Goal: Information Seeking & Learning: Learn about a topic

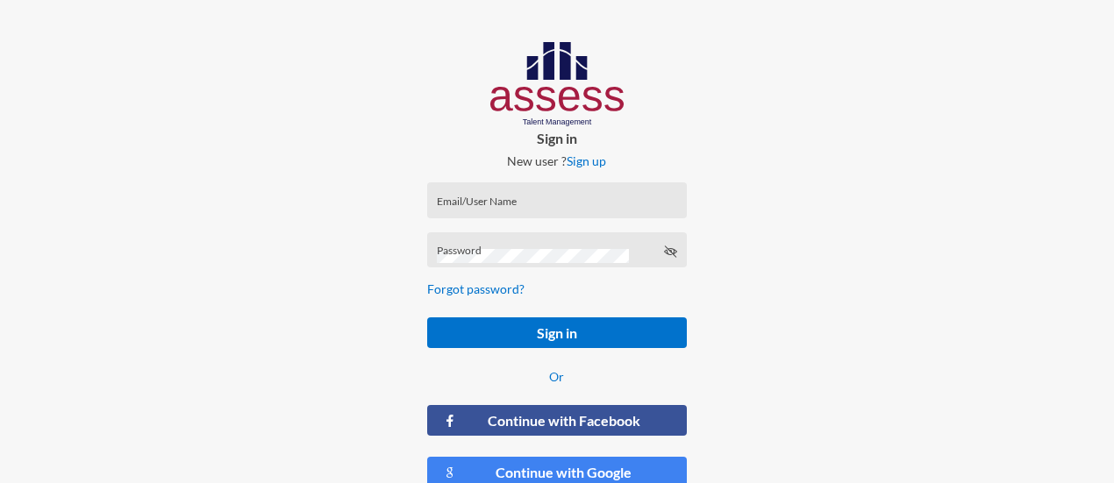
drag, startPoint x: 523, startPoint y: 215, endPoint x: 513, endPoint y: 204, distance: 14.3
click at [513, 204] on div "Email/User Name" at bounding box center [557, 204] width 240 height 26
click at [513, 204] on input "Email/User Name" at bounding box center [557, 206] width 240 height 14
type input "[PERSON_NAME][EMAIL_ADDRESS][PERSON_NAME][DOMAIN_NAME]"
click at [587, 349] on form "[PERSON_NAME][EMAIL_ADDRESS][PERSON_NAME][DOMAIN_NAME] Email/User Name Password…" at bounding box center [556, 335] width 287 height 334
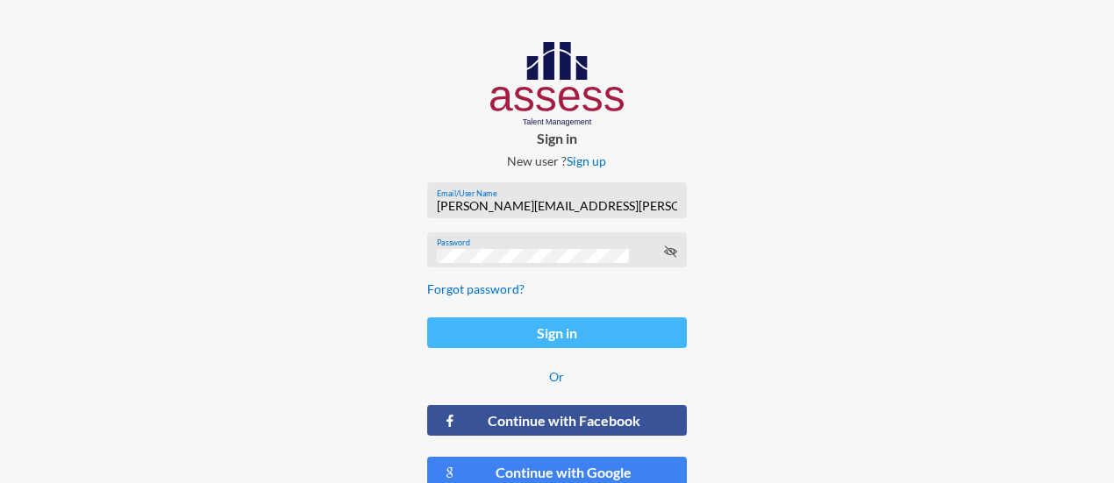
click at [571, 333] on button "Sign in" at bounding box center [556, 332] width 259 height 31
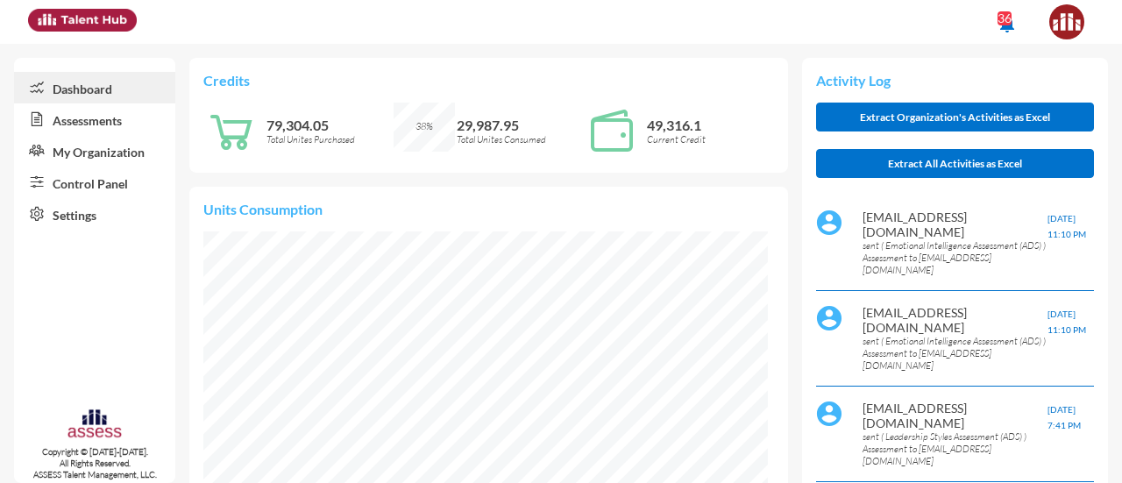
click at [105, 124] on link "Assessments" at bounding box center [94, 119] width 161 height 32
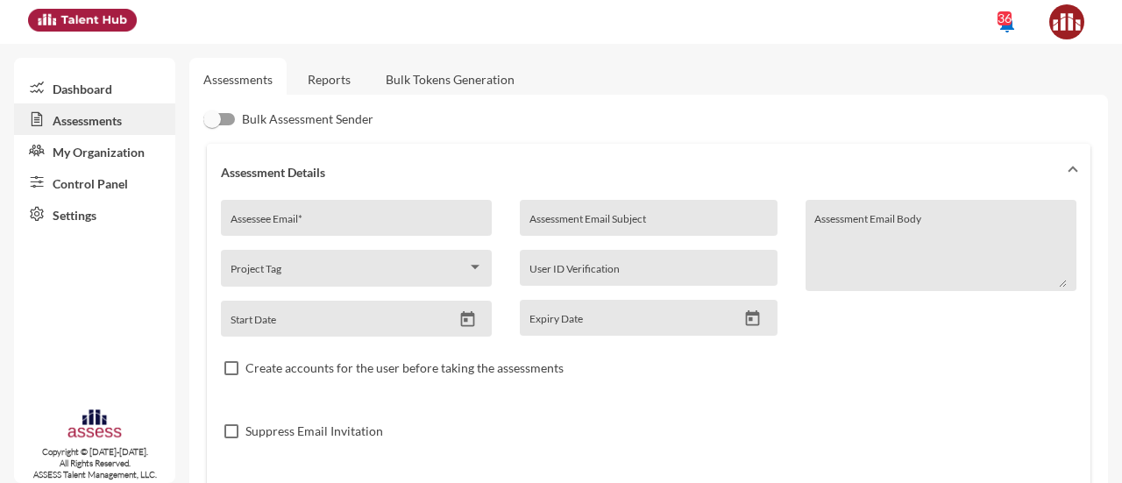
click at [334, 85] on link "Reports" at bounding box center [329, 79] width 71 height 43
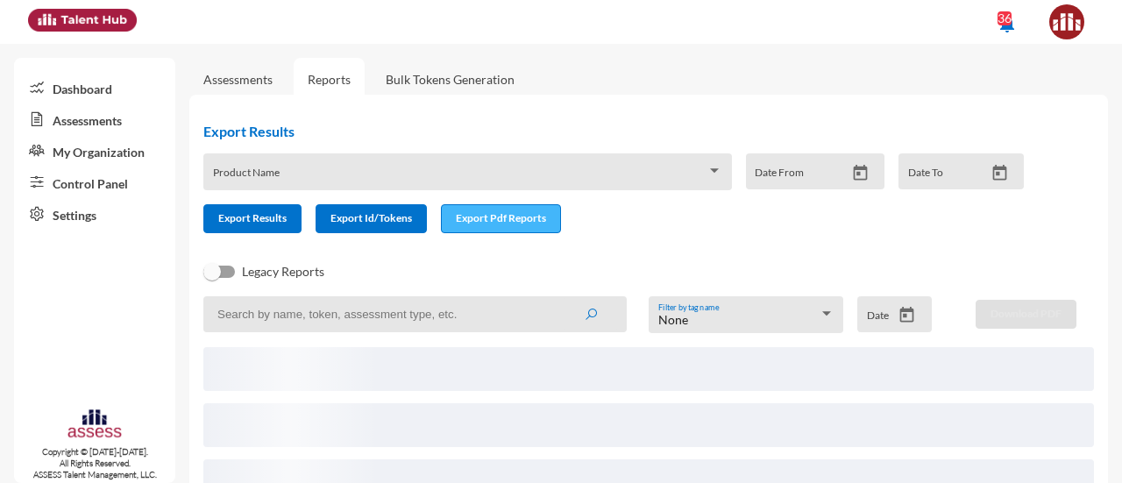
scroll to position [117, 0]
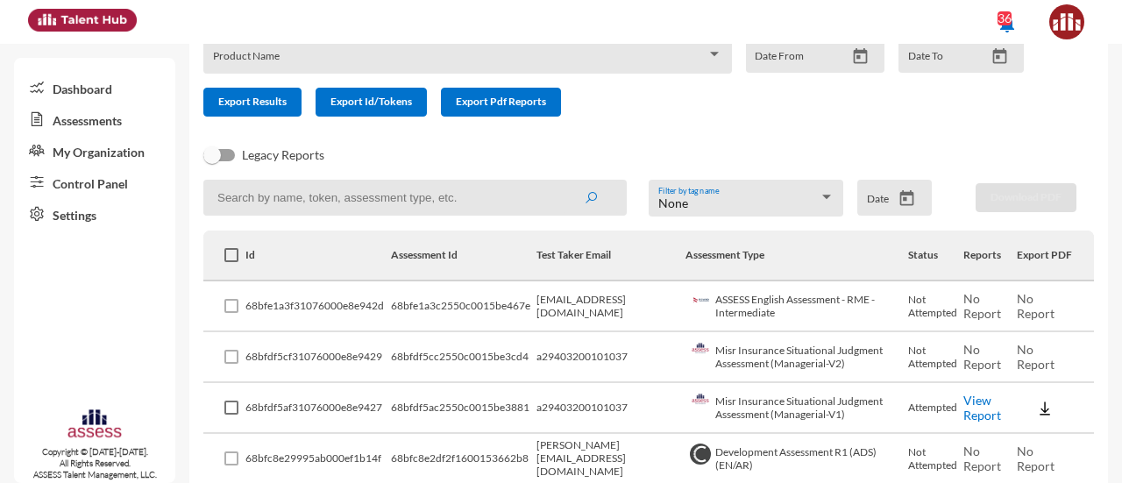
click at [481, 193] on input at bounding box center [415, 198] width 424 height 36
type input "leadership"
click at [563, 182] on button "submit" at bounding box center [591, 198] width 56 height 32
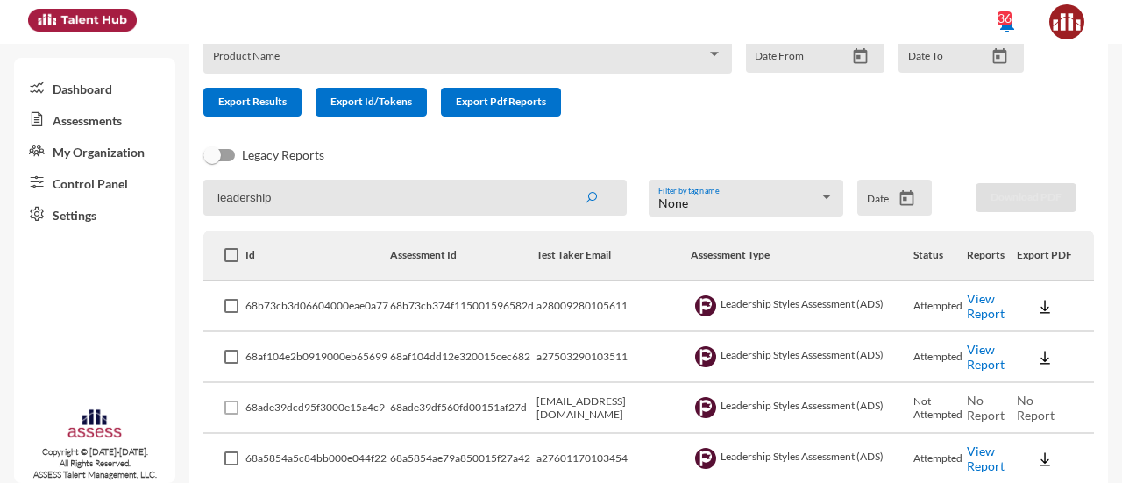
click at [973, 309] on link "View Report" at bounding box center [986, 306] width 38 height 30
click at [108, 180] on link "Control Panel" at bounding box center [94, 183] width 161 height 32
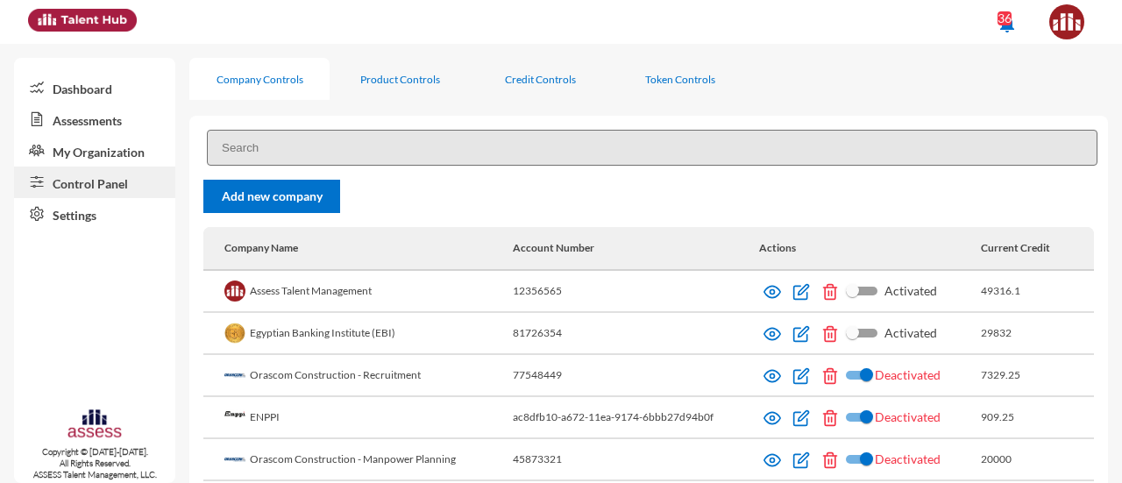
click at [405, 144] on input at bounding box center [652, 148] width 891 height 36
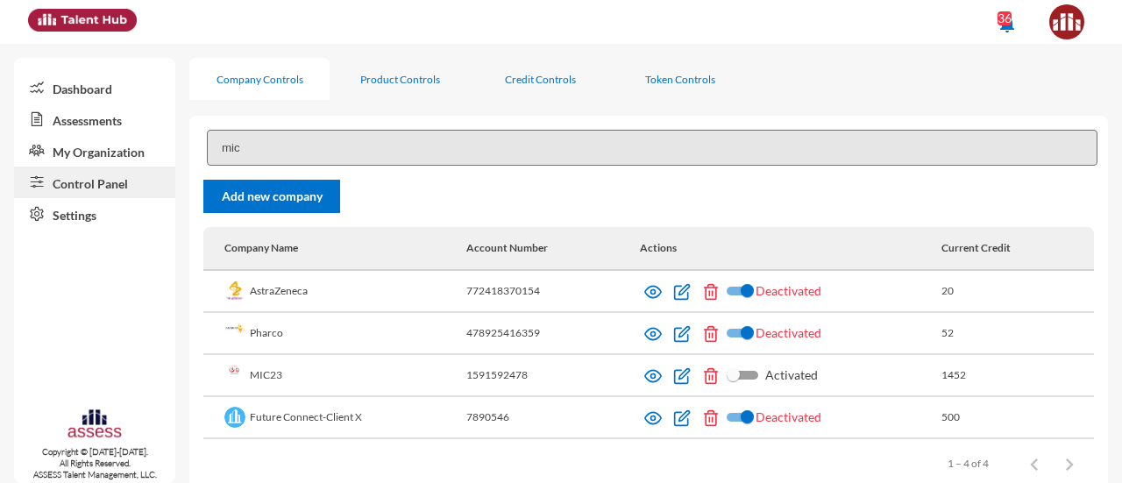
scroll to position [36, 0]
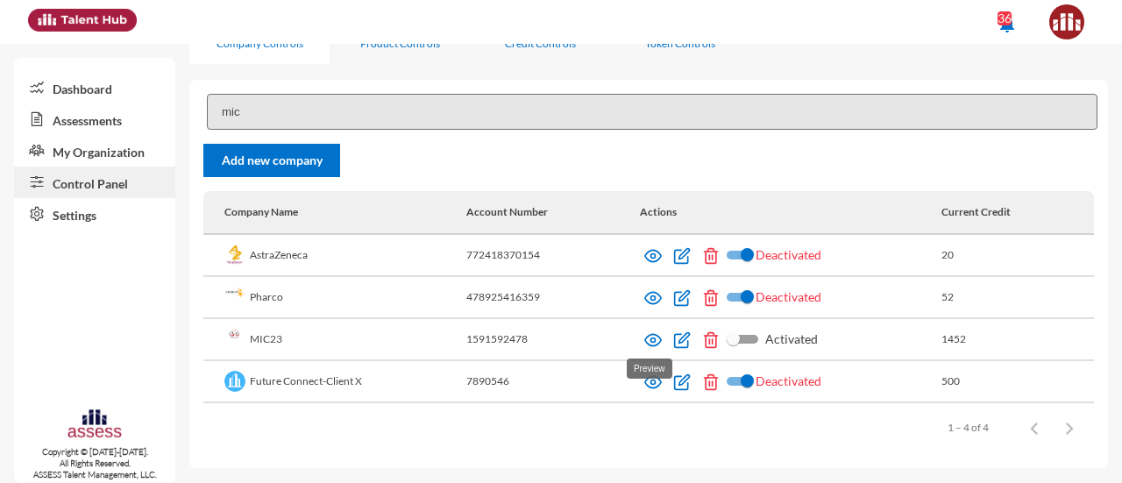
type input "mic"
click at [645, 341] on img at bounding box center [653, 340] width 18 height 18
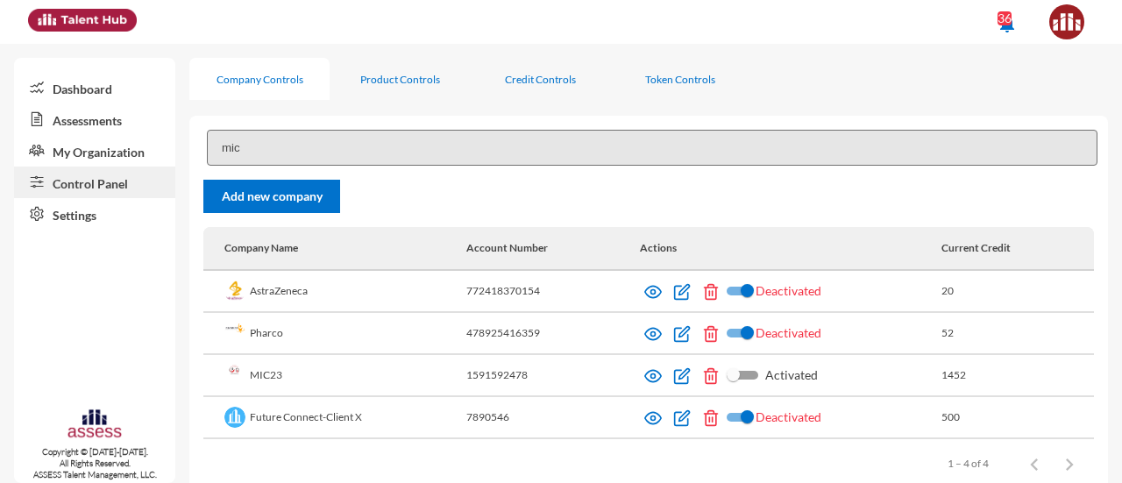
click at [89, 120] on link "Assessments" at bounding box center [94, 119] width 161 height 32
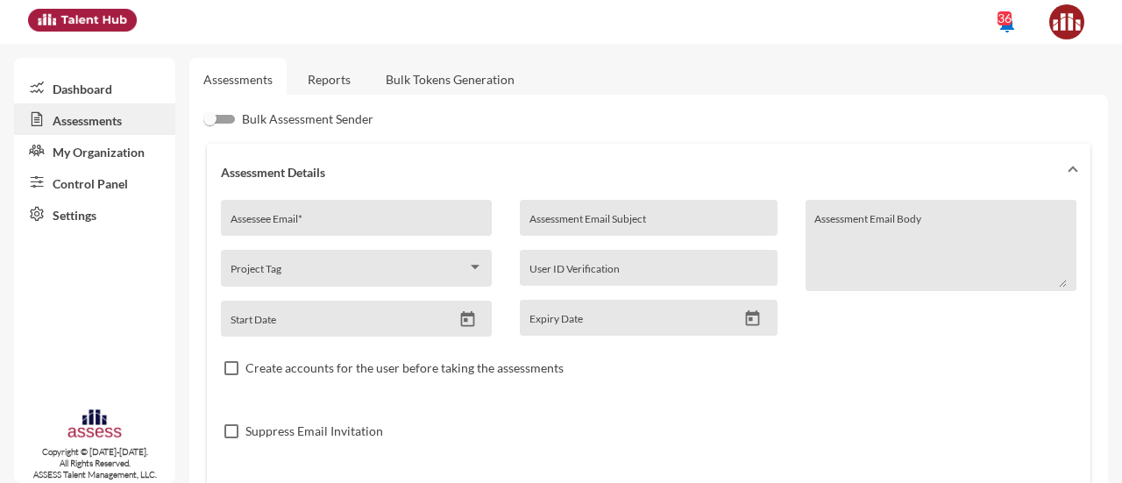
click at [323, 68] on link "Reports" at bounding box center [329, 79] width 71 height 43
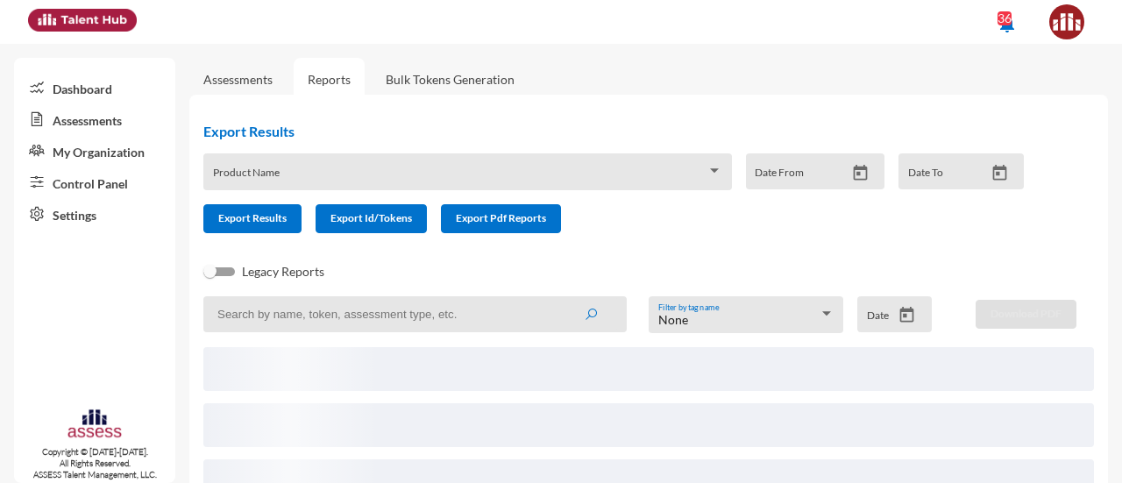
click at [314, 311] on input at bounding box center [415, 314] width 424 height 36
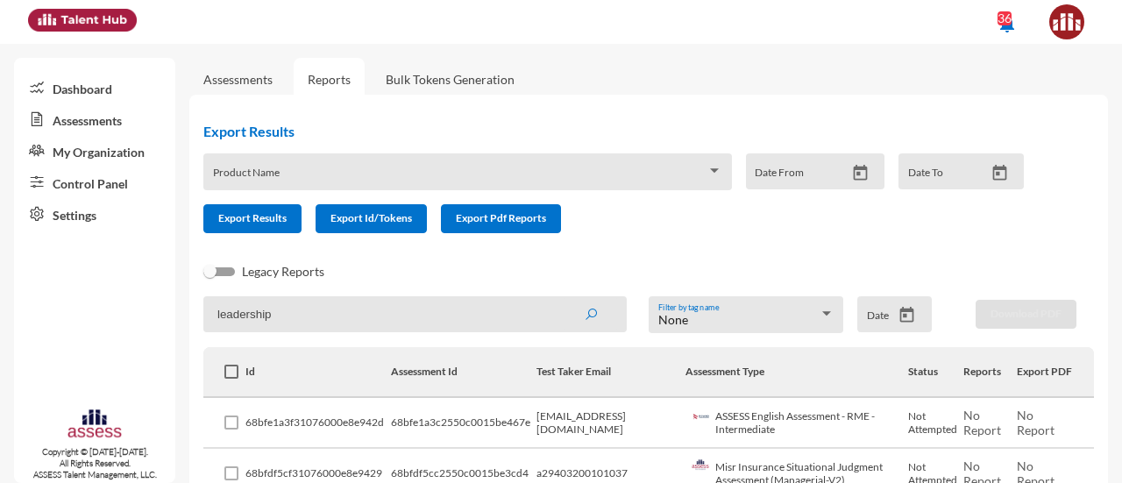
type input "leadership"
click at [563, 298] on button "submit" at bounding box center [591, 314] width 56 height 32
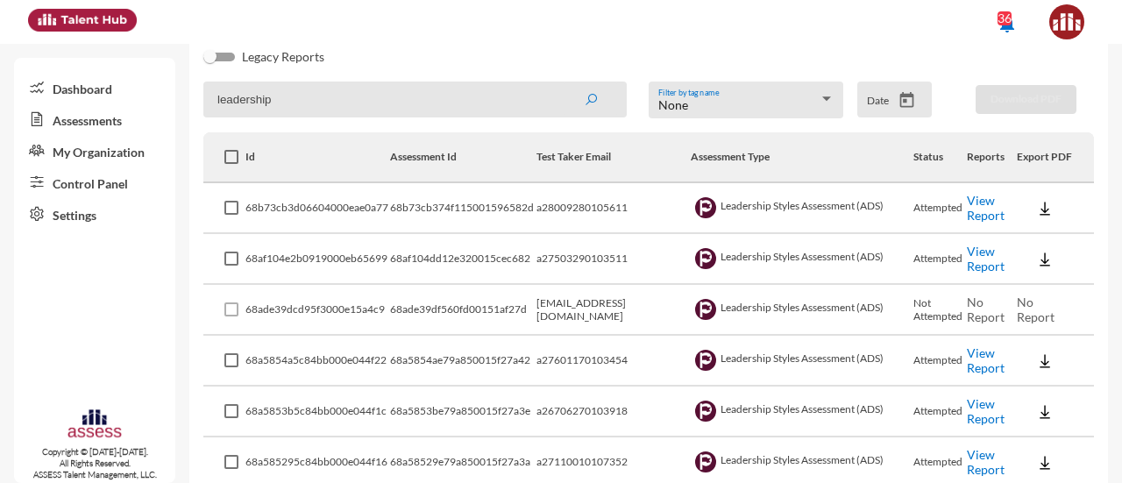
scroll to position [216, 0]
click at [967, 212] on link "View Report" at bounding box center [986, 207] width 38 height 30
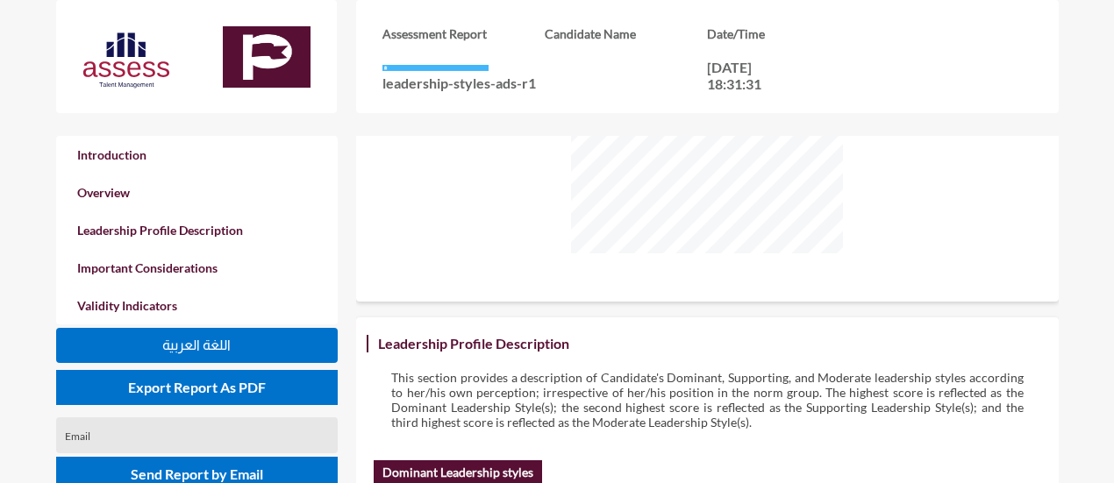
scroll to position [749, 0]
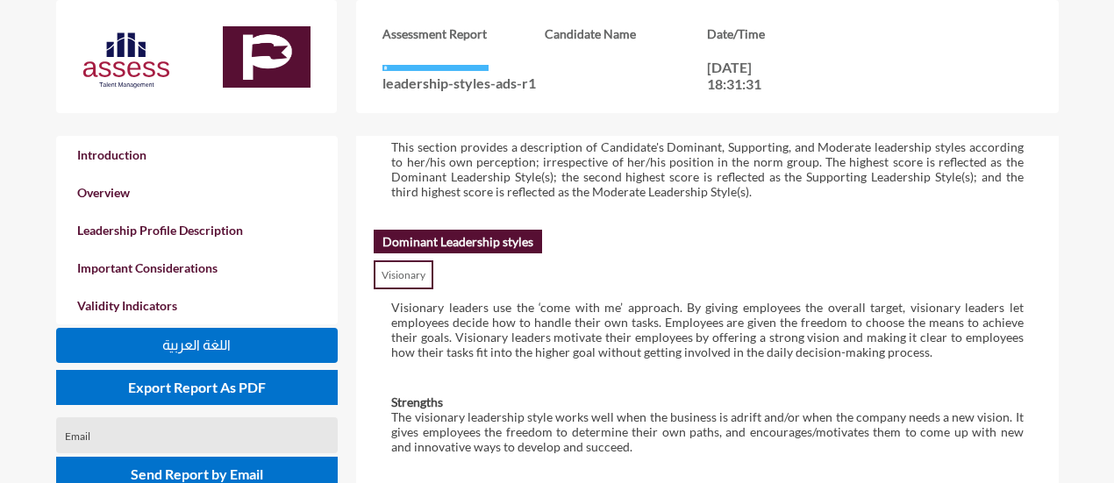
scroll to position [844, 0]
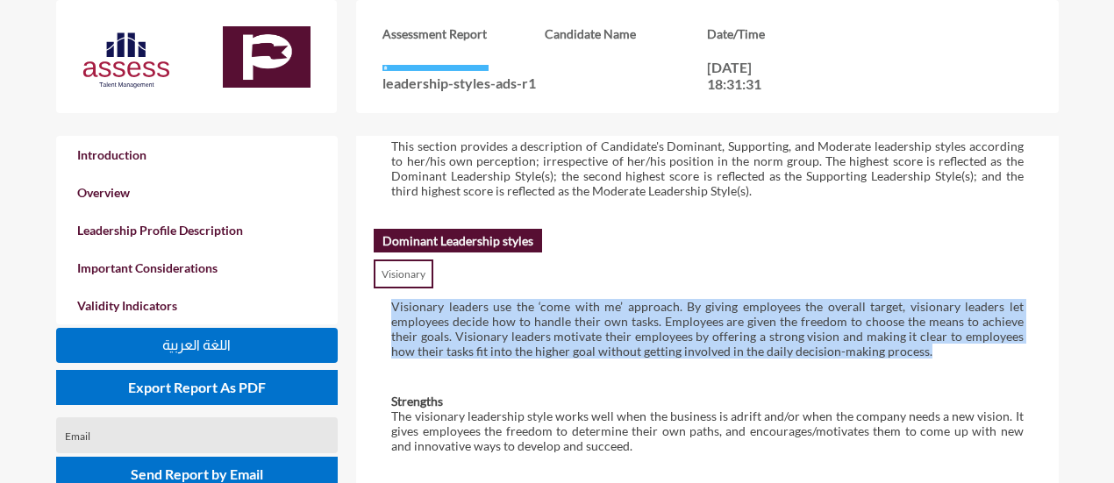
drag, startPoint x: 382, startPoint y: 300, endPoint x: 977, endPoint y: 359, distance: 597.4
click at [977, 359] on div "Visionary leaders use the ‘come with me’ approach. By giving employees the over…" at bounding box center [707, 328] width 666 height 95
copy p "Visionary leaders use the ‘come with me’ approach. By giving employees the over…"
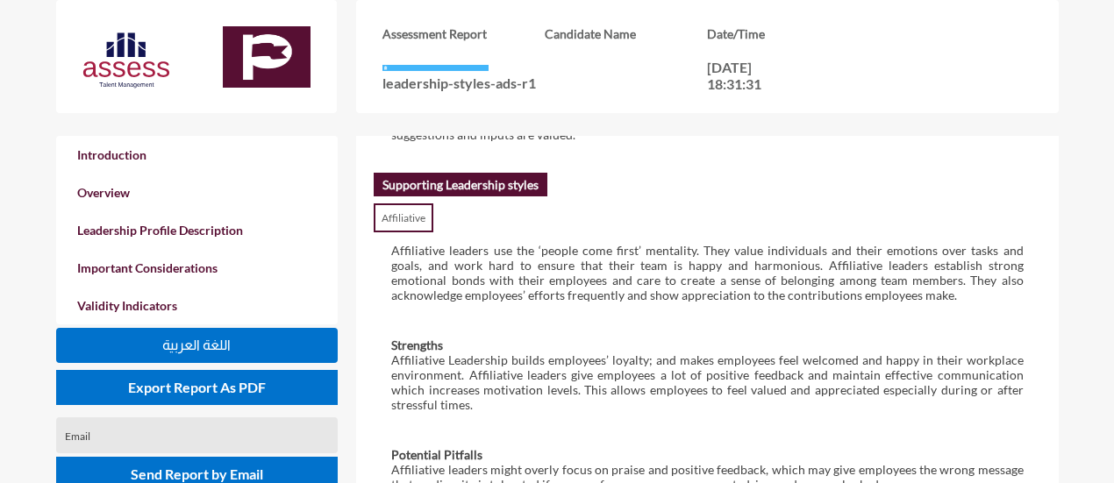
scroll to position [1401, 0]
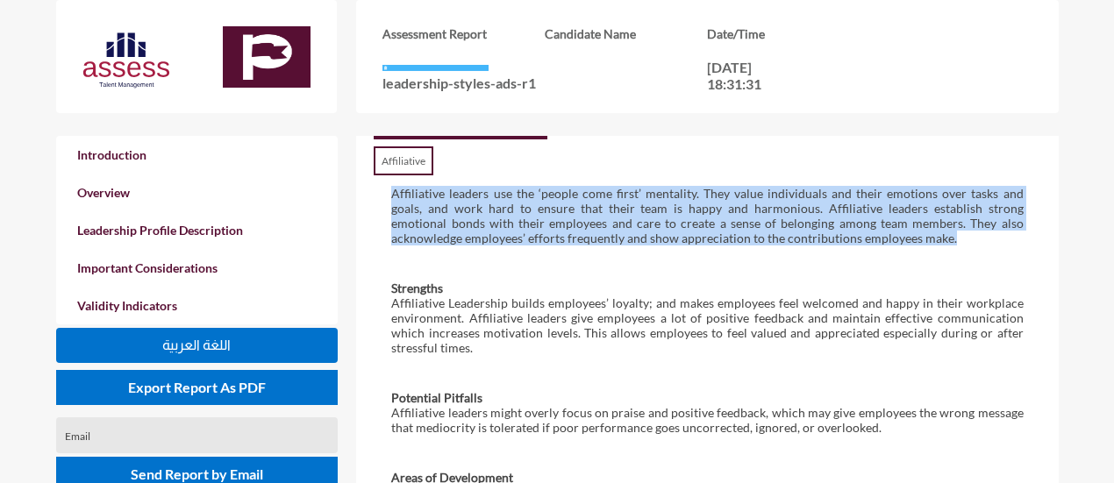
drag, startPoint x: 384, startPoint y: 179, endPoint x: 941, endPoint y: 241, distance: 560.3
click at [941, 241] on div "Affiliative leaders use the ‘people come first’ mentality. They value individua…" at bounding box center [707, 215] width 666 height 95
copy p "Affiliative leaders use the ‘people come first’ mentality. They value individua…"
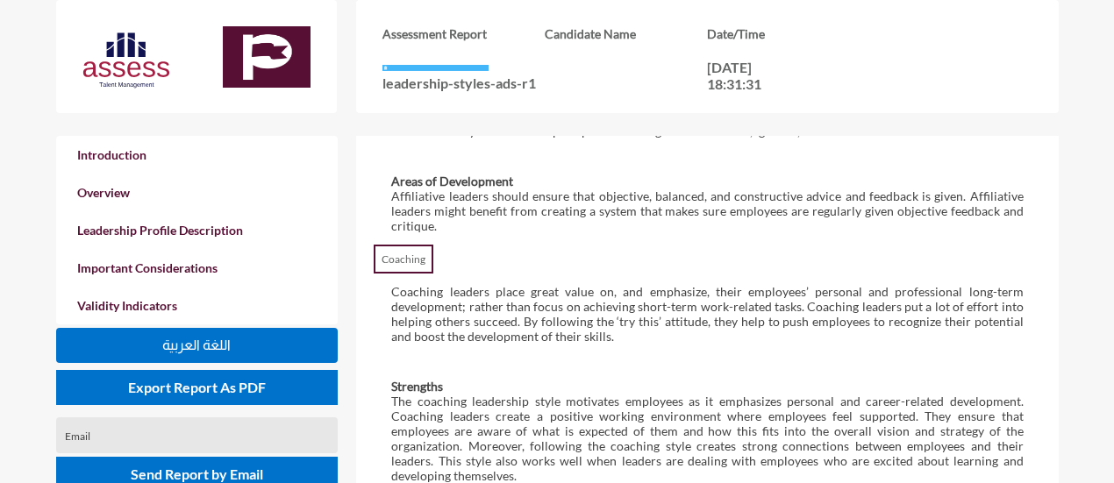
scroll to position [1699, 0]
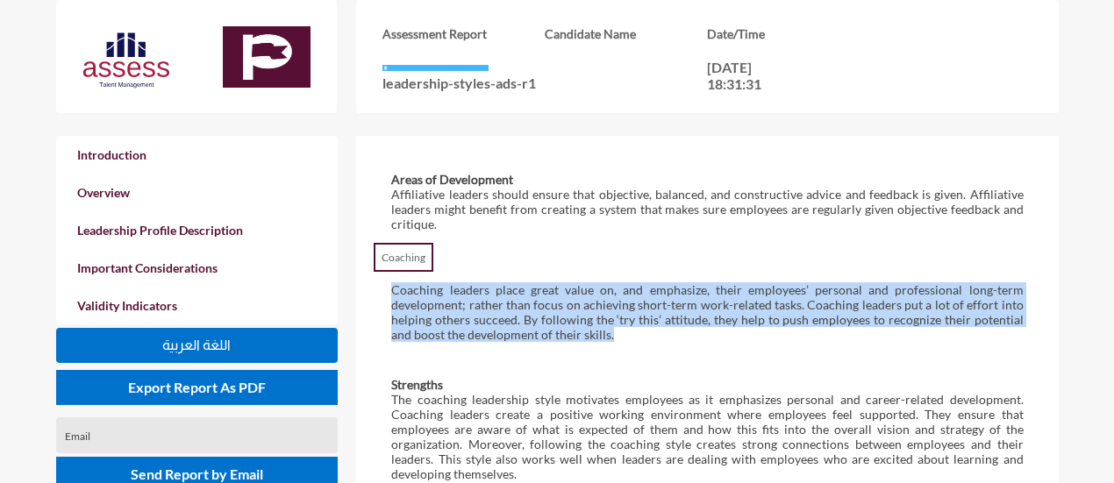
drag, startPoint x: 387, startPoint y: 280, endPoint x: 647, endPoint y: 318, distance: 263.3
click at [647, 318] on div "Coaching leaders place great value on, and emphasize, their employees’ personal…" at bounding box center [707, 312] width 666 height 95
copy p "Coaching leaders place great value on, and emphasize, their employees’ personal…"
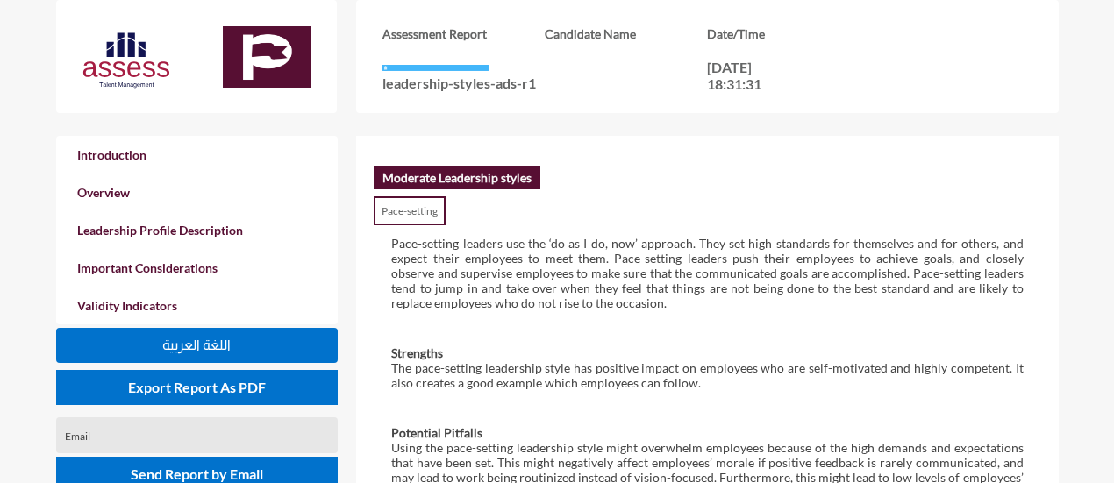
scroll to position [2251, 0]
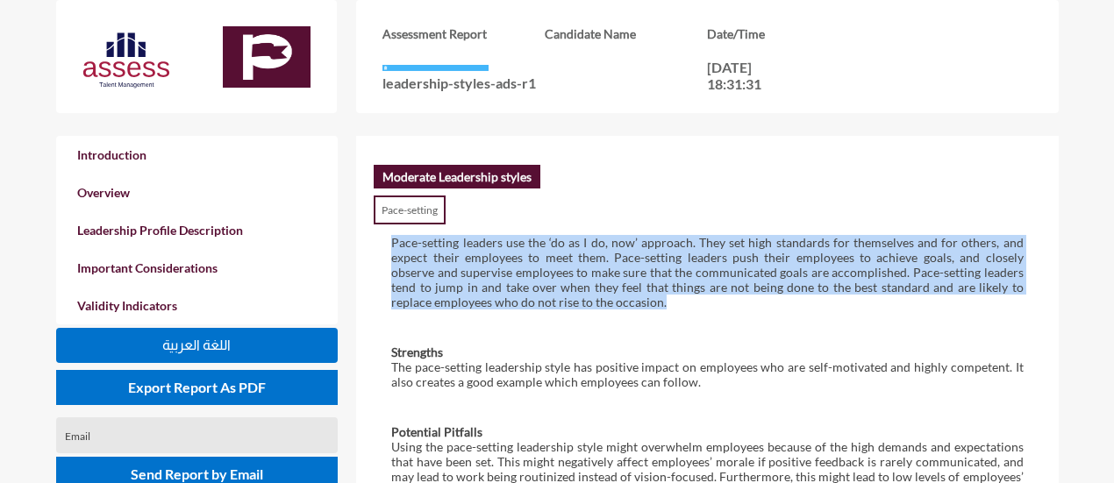
drag, startPoint x: 392, startPoint y: 210, endPoint x: 646, endPoint y: 275, distance: 262.6
click at [646, 275] on p "Pace-setting leaders use the ‘do as I do, now’ approach. They set high standard…" at bounding box center [706, 272] width 631 height 75
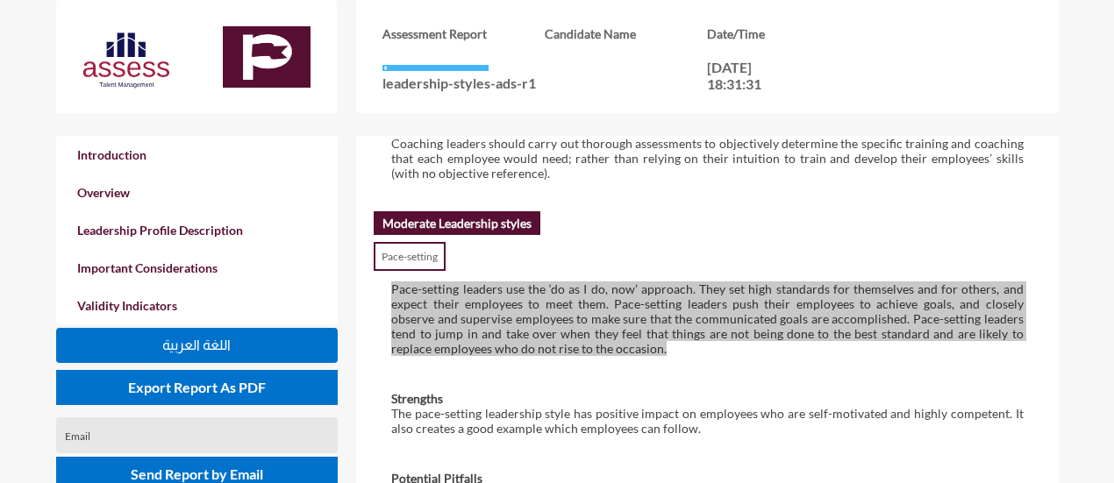
scroll to position [2203, 0]
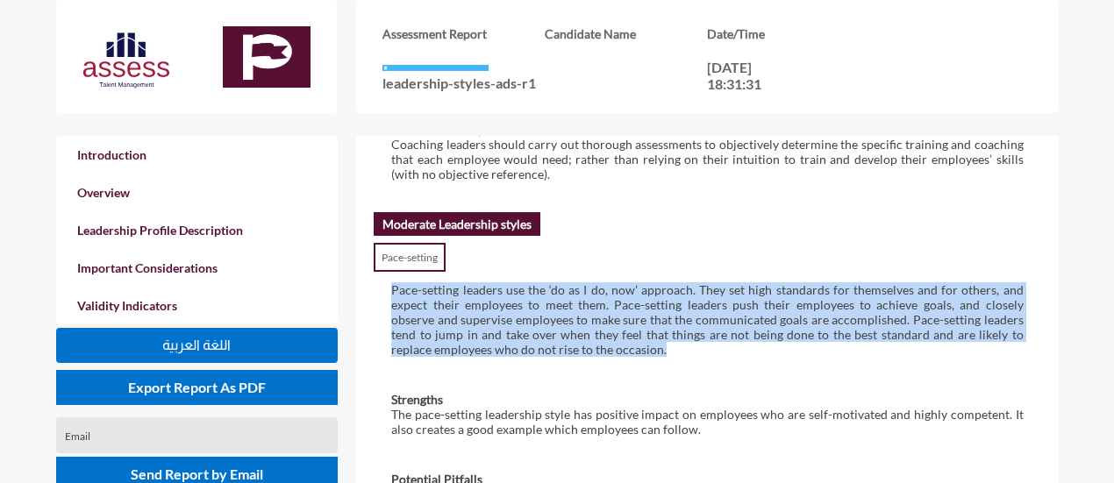
copy p "Pace-setting leaders use the ‘do as I do, now’ approach. They set high standard…"
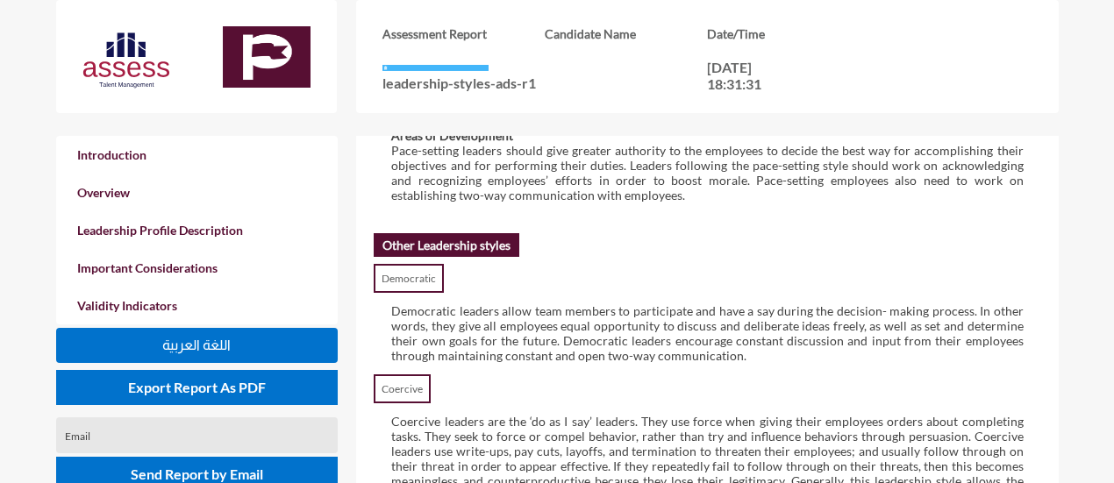
scroll to position [2673, 0]
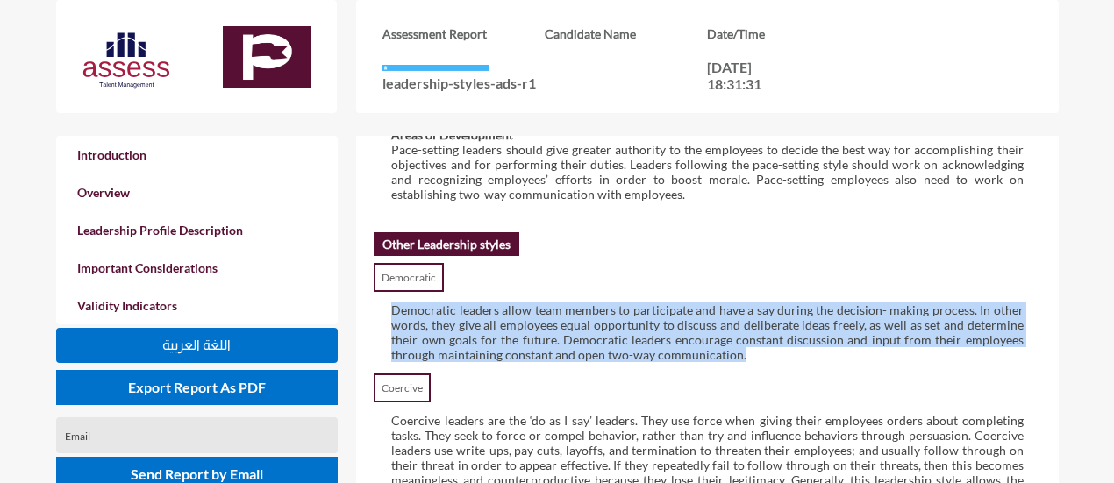
drag, startPoint x: 389, startPoint y: 271, endPoint x: 780, endPoint y: 320, distance: 393.3
click at [780, 320] on div "Democratic leaders allow team members to participate and have a say during the …" at bounding box center [707, 332] width 666 height 95
copy p "Democratic leaders allow team members to participate and have a say during the …"
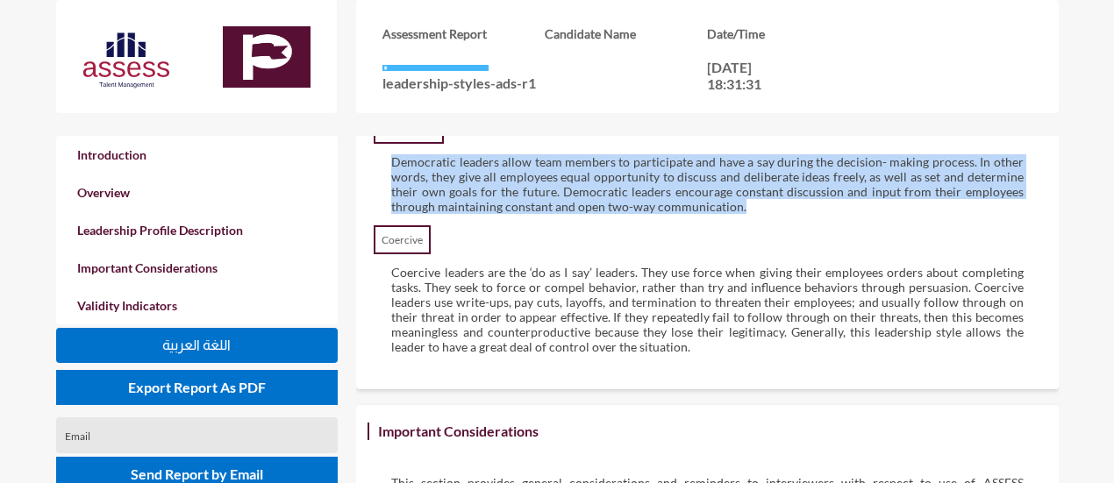
scroll to position [2822, 0]
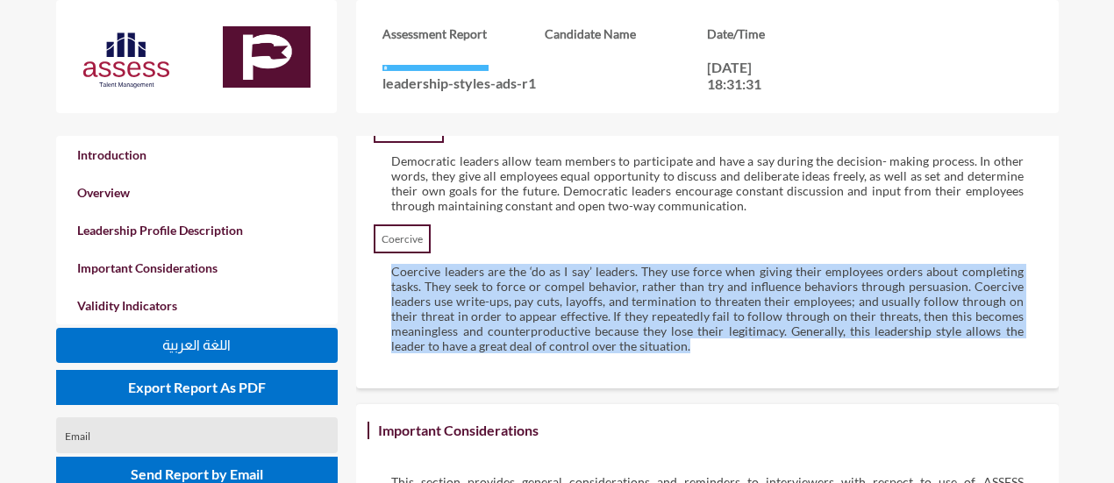
drag, startPoint x: 388, startPoint y: 228, endPoint x: 819, endPoint y: 322, distance: 441.5
click at [819, 322] on div "Coercive leaders are the ‘do as I say’ leaders. They use force when giving thei…" at bounding box center [707, 308] width 666 height 125
copy p "Coercive leaders are the ‘do as I say’ leaders. They use force when giving thei…"
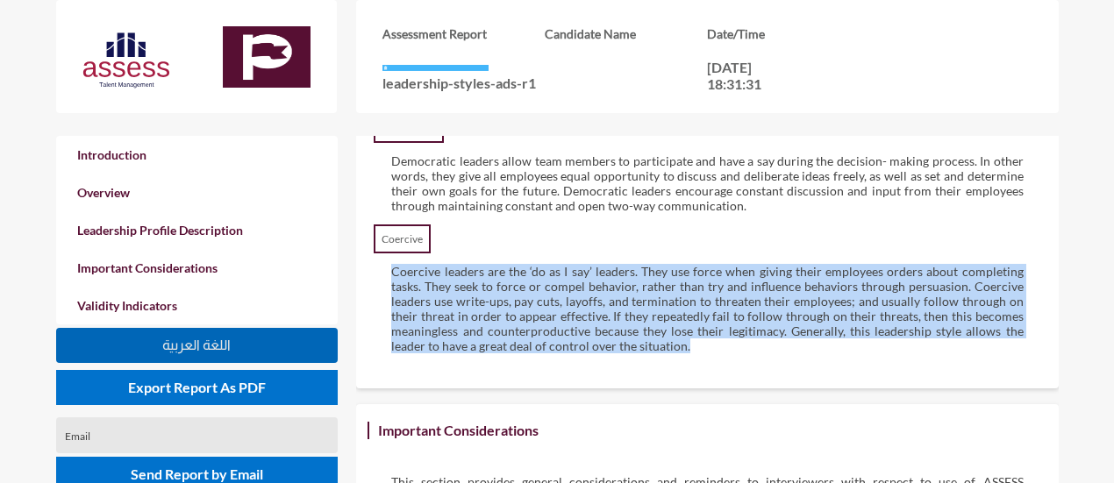
click at [252, 339] on button "اللغة العربية" at bounding box center [196, 345] width 281 height 35
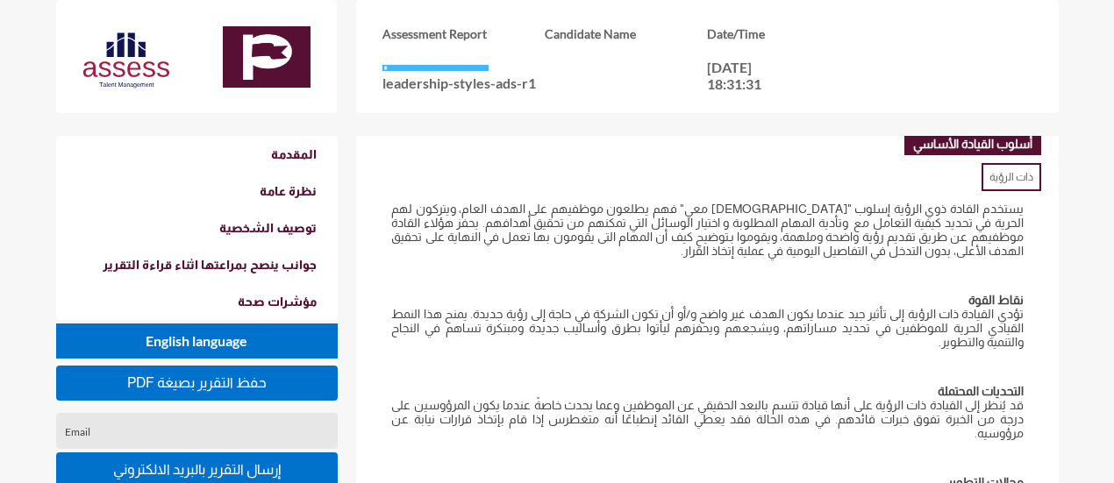
scroll to position [846, 0]
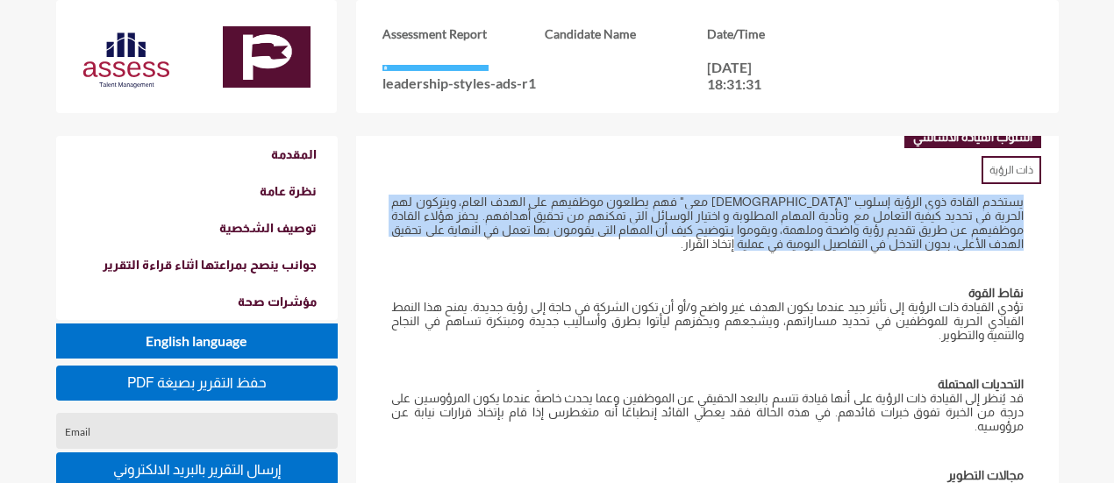
drag, startPoint x: 1026, startPoint y: 216, endPoint x: 757, endPoint y: 264, distance: 273.5
click at [757, 264] on div "يستخدم القادة ذوي الرؤية إسلوب "تعالى معي" فهم يطلعون موظفيهم على الهدف العام، …" at bounding box center [707, 222] width 666 height 91
copy p "يستخدم القادة ذوي الرؤية إسلوب "تعالى معي" فهم يطلعون موظفيهم على الهدف العام، …"
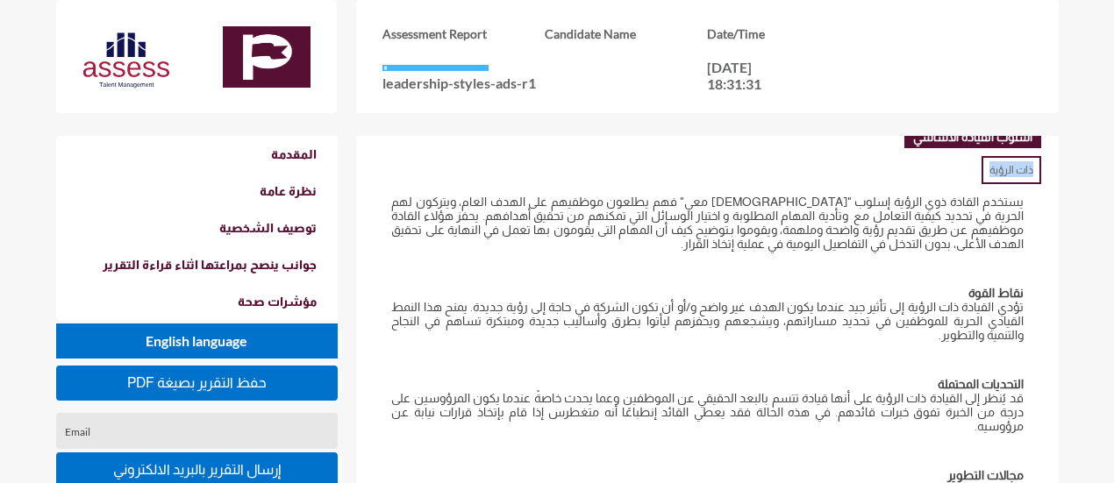
drag, startPoint x: 1033, startPoint y: 185, endPoint x: 986, endPoint y: 187, distance: 47.4
click at [986, 184] on p "ذات الرؤية" at bounding box center [1011, 170] width 60 height 28
copy p "ذات الرؤية"
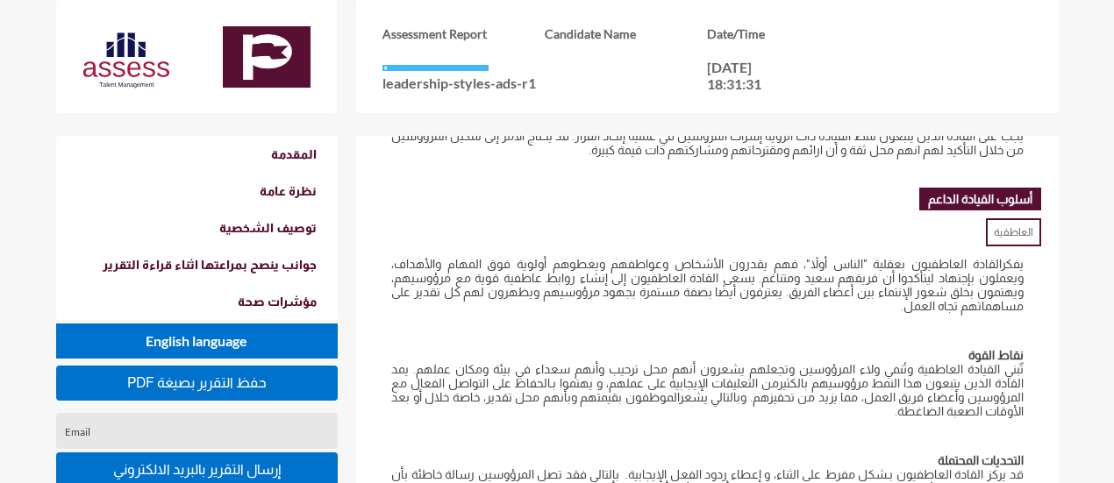
scroll to position [1200, 0]
drag, startPoint x: 1034, startPoint y: 239, endPoint x: 979, endPoint y: 242, distance: 55.3
click at [979, 238] on div "العاطفية" at bounding box center [707, 231] width 666 height 16
copy p "العاطفية"
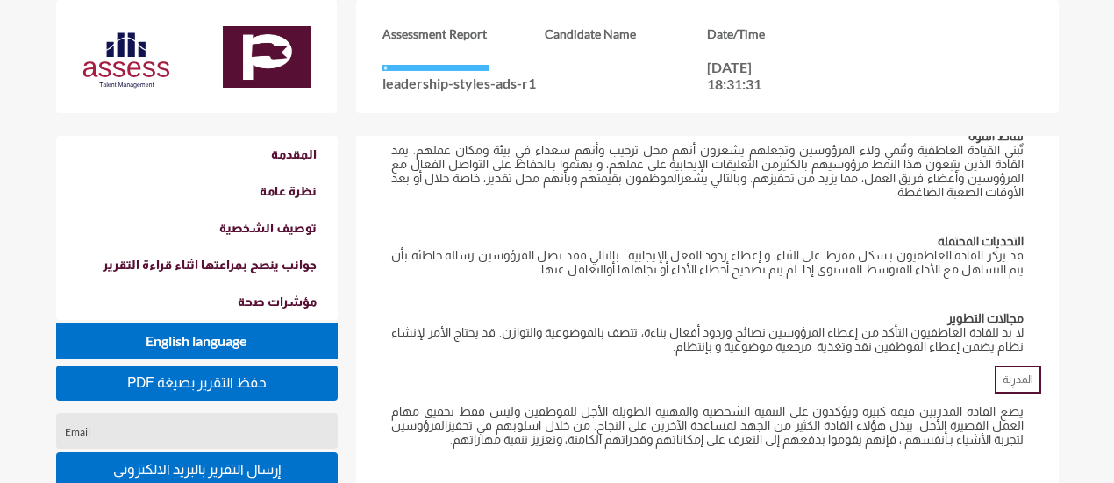
scroll to position [1484, 0]
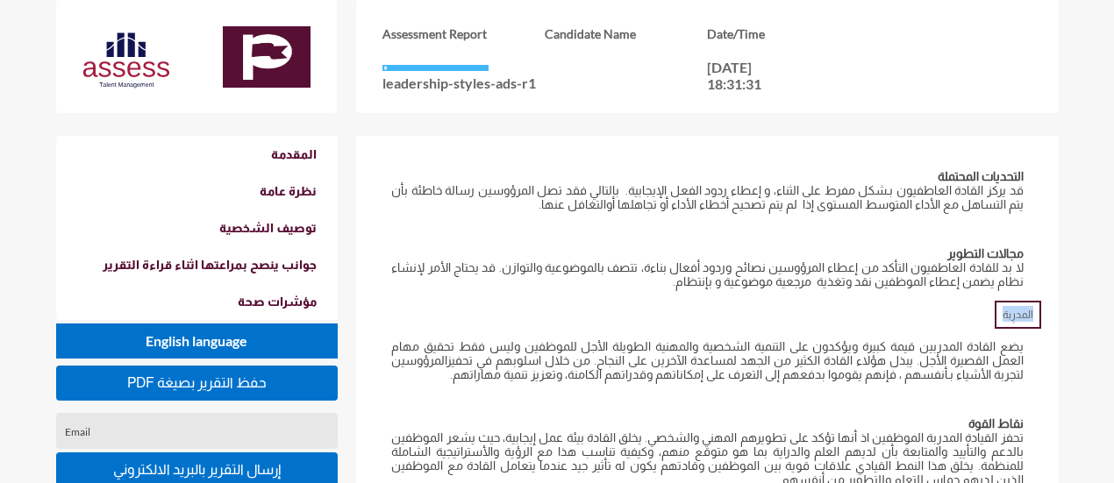
drag, startPoint x: 1035, startPoint y: 307, endPoint x: 1000, endPoint y: 309, distance: 35.1
click at [1000, 309] on p "المدرِبة" at bounding box center [1017, 315] width 46 height 28
copy p "المدرِبة"
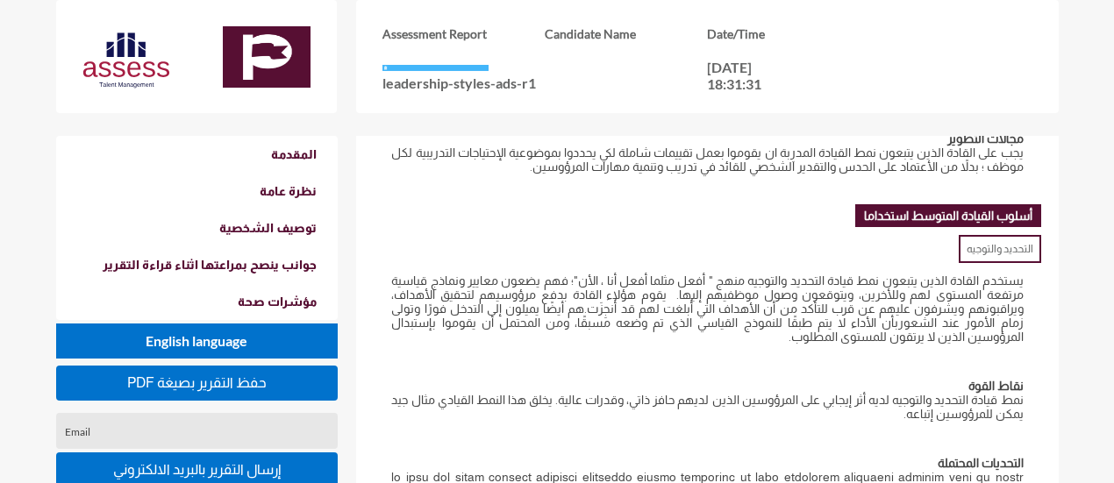
scroll to position [1966, 0]
drag, startPoint x: 1035, startPoint y: 235, endPoint x: 959, endPoint y: 236, distance: 75.4
click at [959, 236] on p "التحديد والتوجيه" at bounding box center [999, 248] width 82 height 28
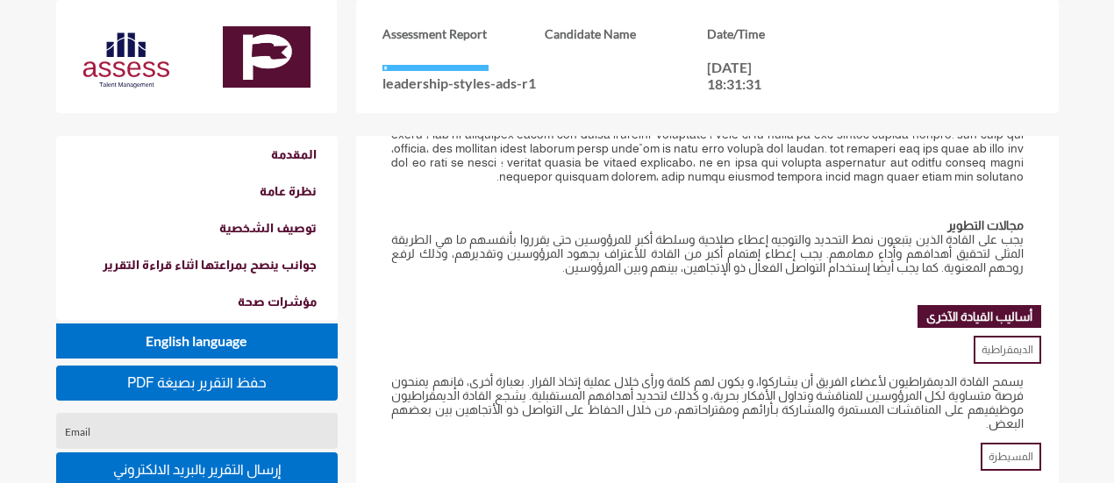
scroll to position [2365, 0]
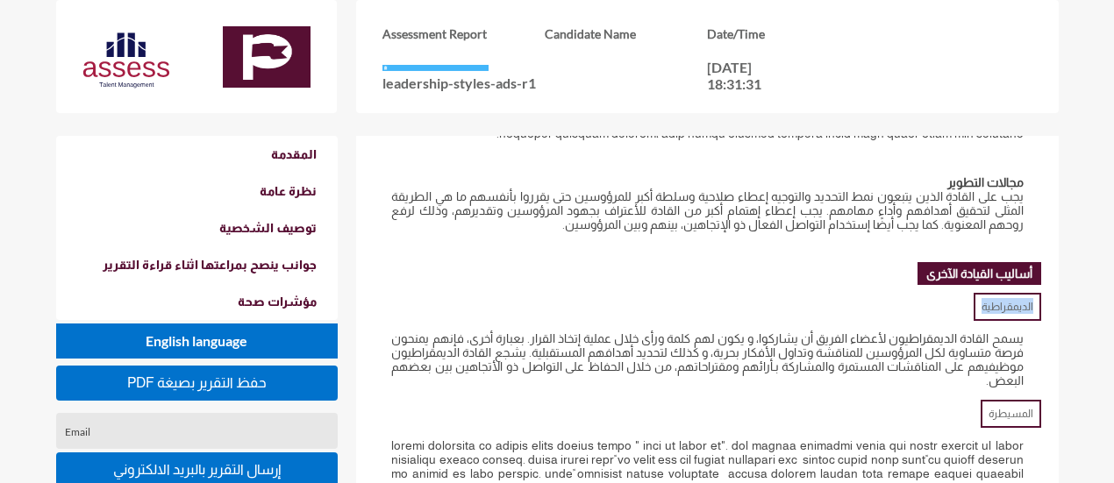
drag, startPoint x: 1036, startPoint y: 281, endPoint x: 977, endPoint y: 284, distance: 59.7
click at [977, 293] on p "الديمقراطية" at bounding box center [1007, 307] width 68 height 28
drag, startPoint x: 1033, startPoint y: 390, endPoint x: 979, endPoint y: 385, distance: 54.6
click at [979, 405] on div "المسيطرة" at bounding box center [707, 413] width 666 height 16
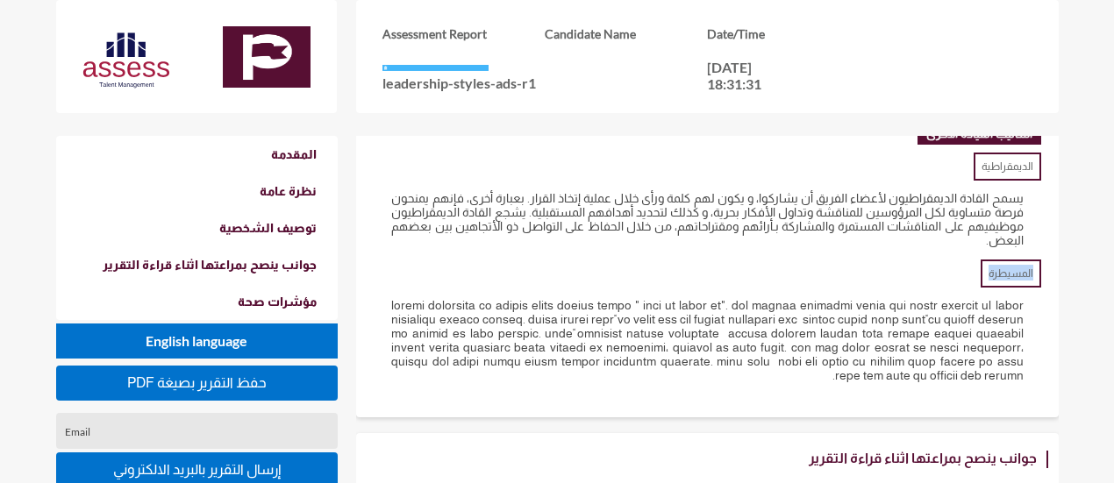
scroll to position [2507, 0]
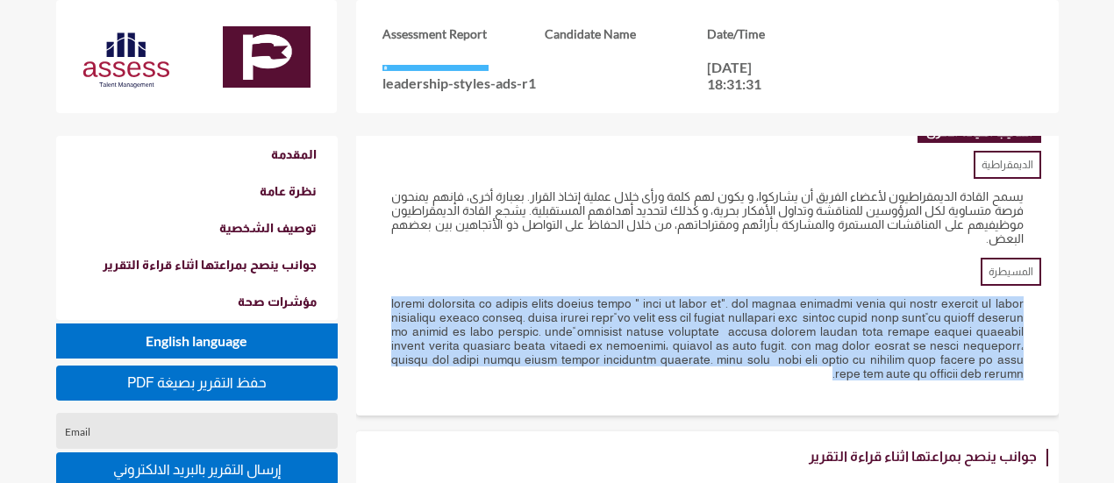
drag, startPoint x: 1024, startPoint y: 279, endPoint x: 814, endPoint y: 355, distance: 223.8
click at [814, 355] on div at bounding box center [707, 338] width 666 height 119
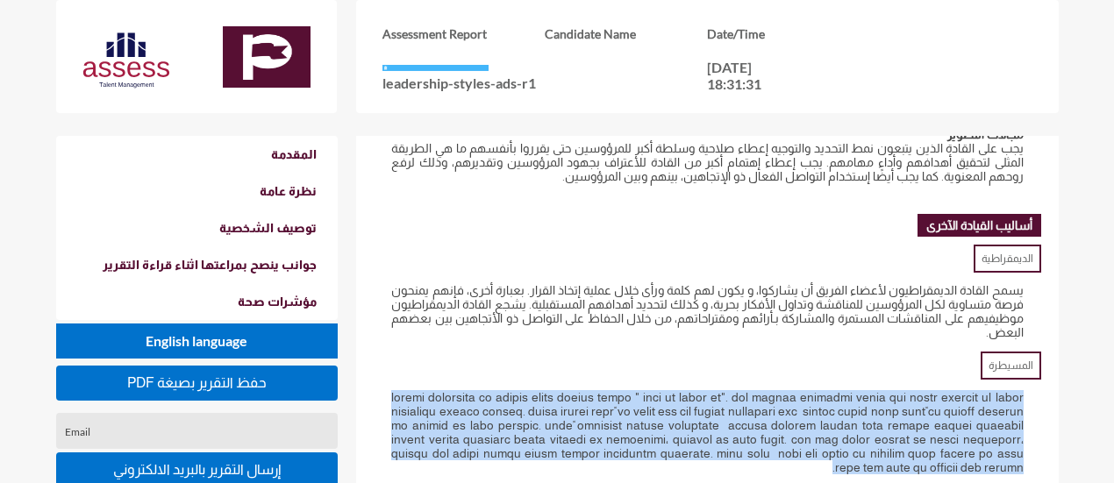
scroll to position [2412, 0]
drag, startPoint x: 1025, startPoint y: 274, endPoint x: 979, endPoint y: 315, distance: 62.1
click at [979, 315] on div "يسمح القادة الديمقراطيون لأعضاء الفريق أن يشاركوا، و يكون لهم كلمة ورأى خلال عم…" at bounding box center [707, 312] width 666 height 91
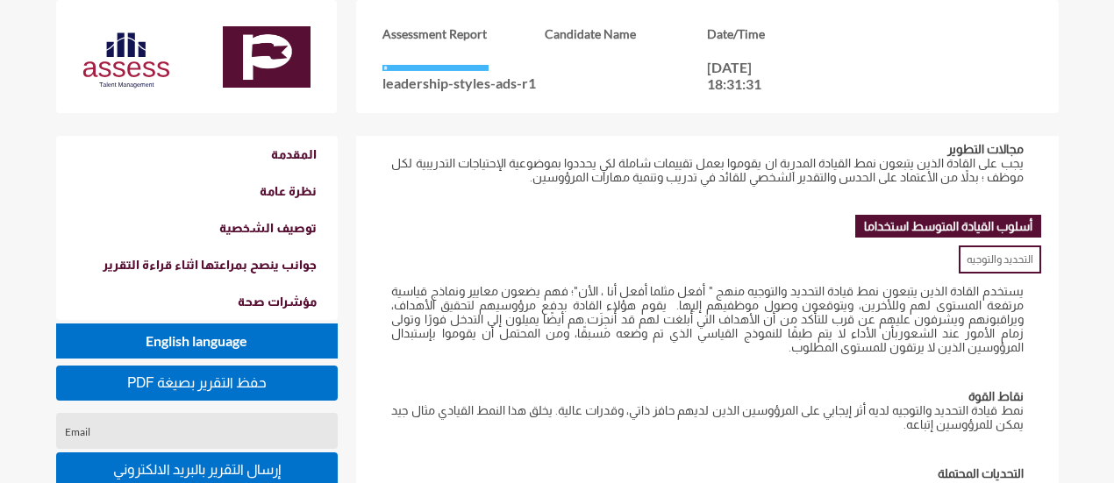
scroll to position [1954, 0]
drag, startPoint x: 1022, startPoint y: 280, endPoint x: 837, endPoint y: 340, distance: 195.5
click at [837, 340] on div "يستخدم القادة الذين يتبعون نمط قيادة التحديد والتوجيه منهج " أفعل مثلما أفعل أن…" at bounding box center [707, 319] width 666 height 105
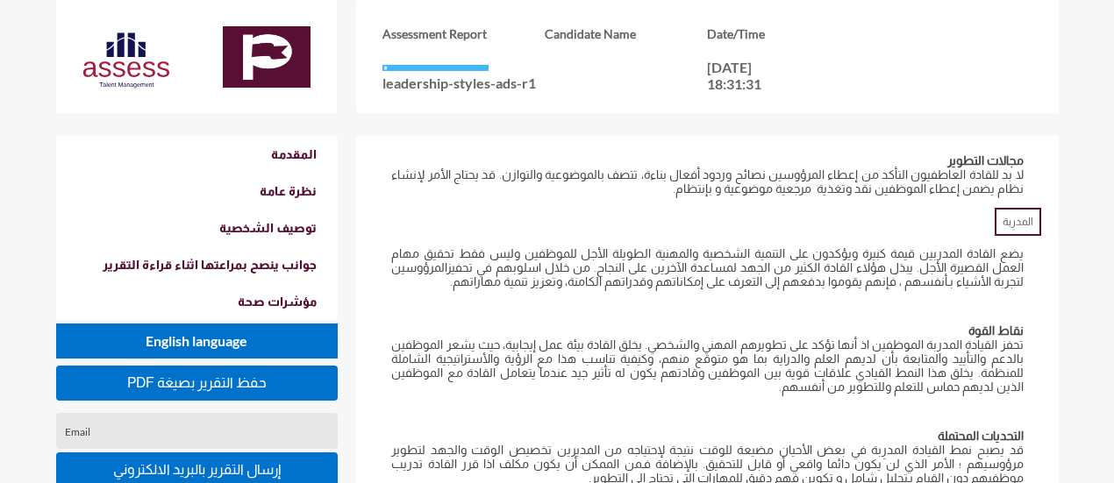
scroll to position [1576, 0]
drag, startPoint x: 1024, startPoint y: 252, endPoint x: 421, endPoint y: 277, distance: 603.8
click at [421, 277] on div "يضع القادة المدربين قيمة كبيرة ويؤكدون على التنمية الشخصية والمهنية الطويلة الأ…" at bounding box center [707, 268] width 666 height 77
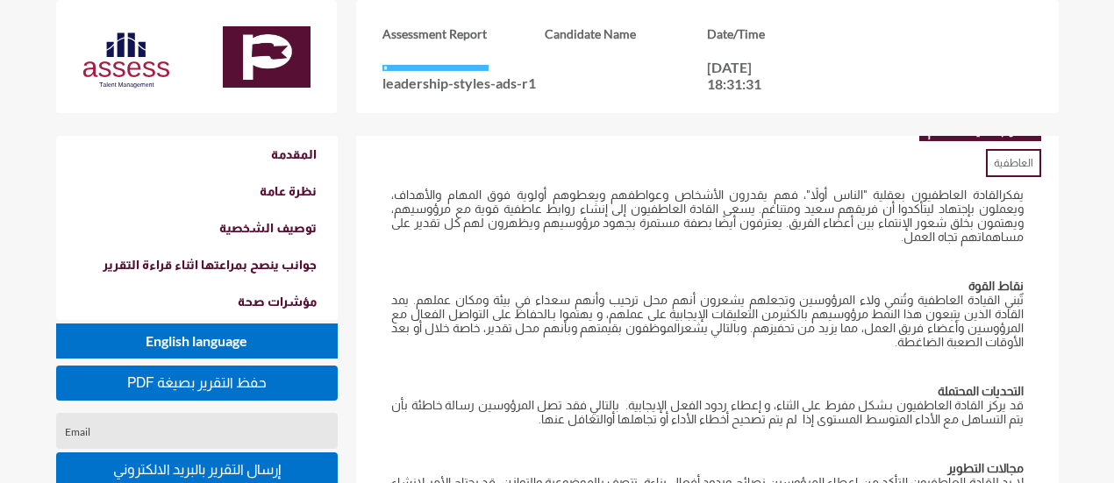
scroll to position [1270, 0]
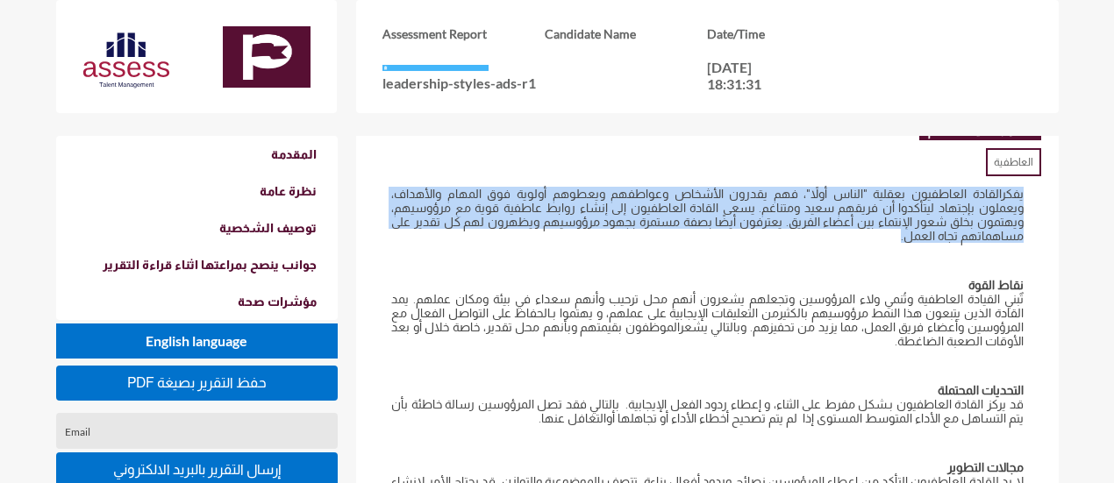
drag, startPoint x: 1028, startPoint y: 203, endPoint x: 870, endPoint y: 250, distance: 164.8
click at [870, 250] on div "يفكرالقادة العاطفيون بعقلية "الناس أولاً"، فهم يقدرون الأشخاص وعواطفهم ويعطوهم …" at bounding box center [707, 214] width 666 height 91
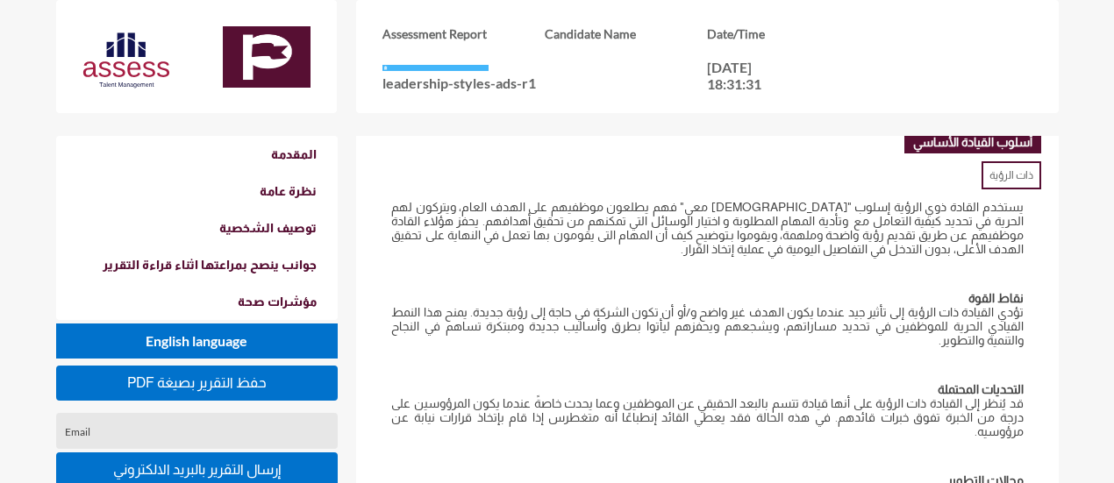
scroll to position [840, 0]
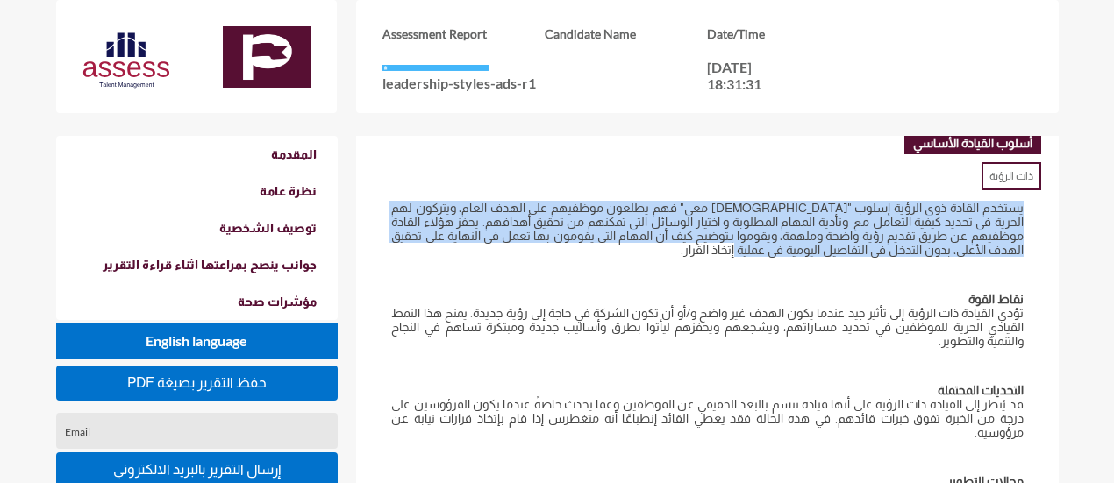
drag, startPoint x: 1026, startPoint y: 227, endPoint x: 761, endPoint y: 272, distance: 268.6
click at [761, 272] on div "يستخدم القادة ذوي الرؤية إسلوب "تعالى معي" فهم يطلعون موظفيهم على الهدف العام، …" at bounding box center [707, 228] width 666 height 91
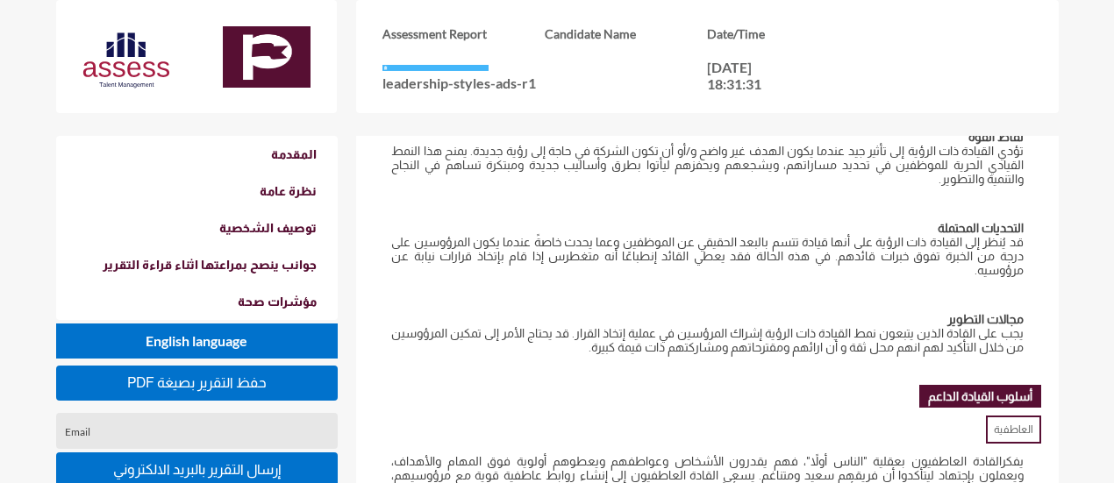
scroll to position [1003, 0]
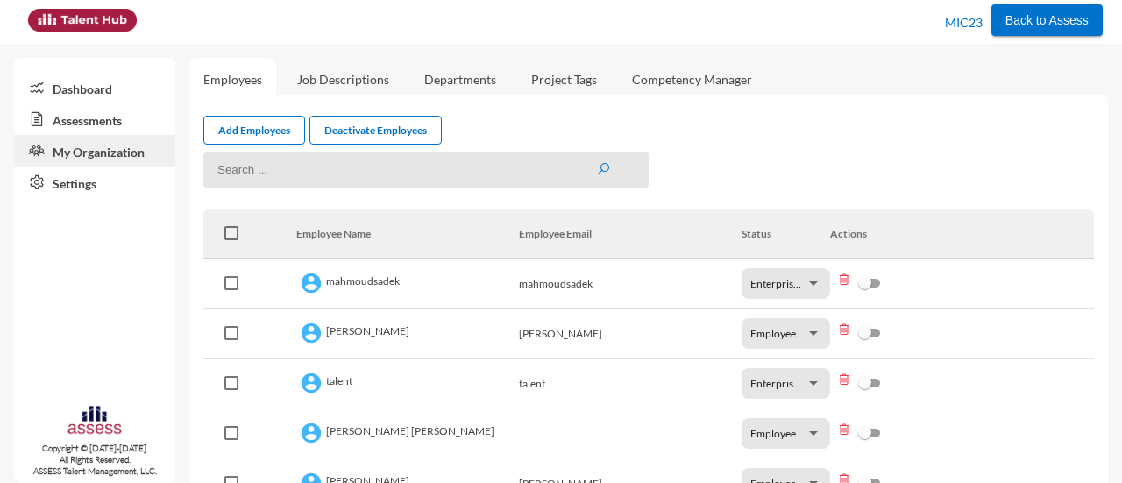
click at [125, 103] on link "Assessments" at bounding box center [94, 119] width 161 height 32
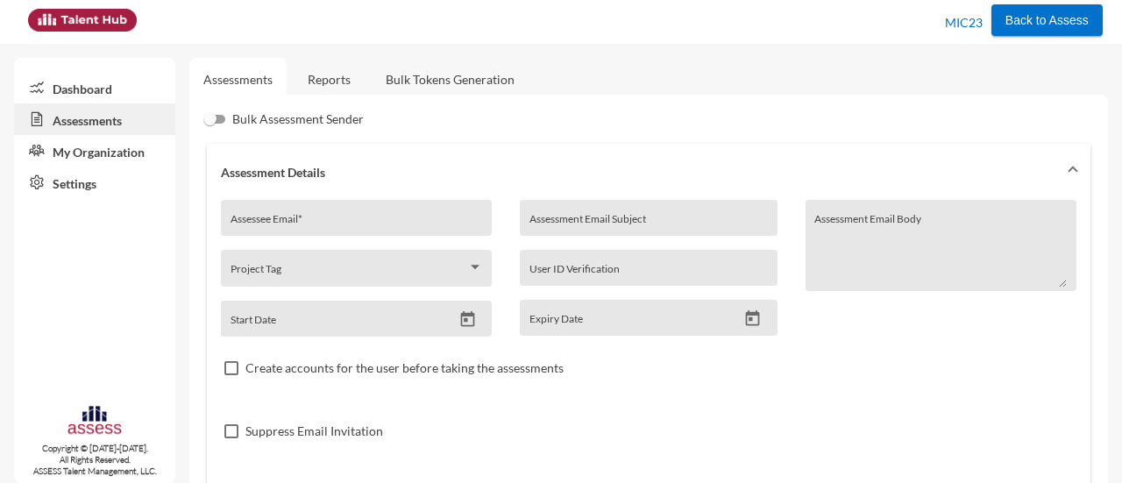
click at [334, 69] on link "Reports" at bounding box center [329, 79] width 71 height 43
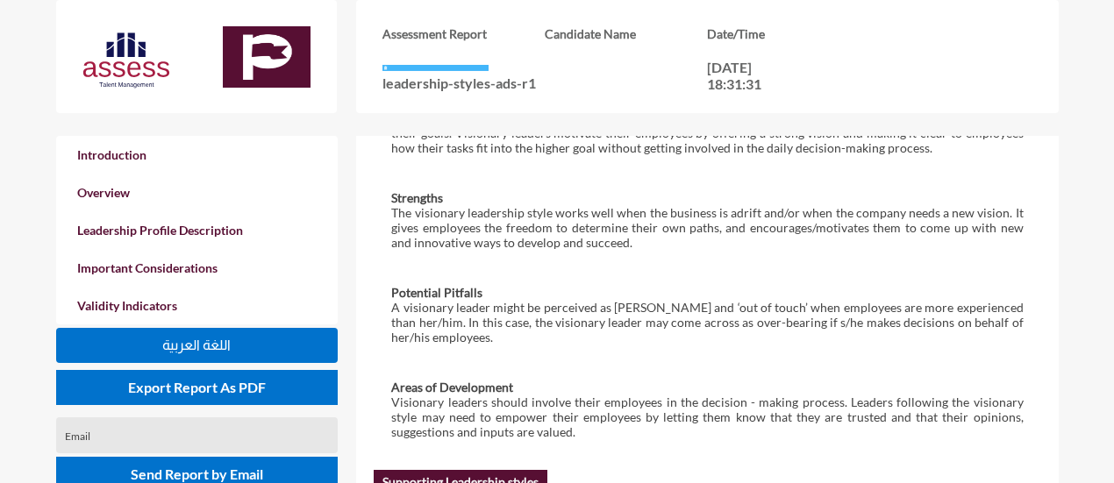
scroll to position [1044, 0]
